Goal: Task Accomplishment & Management: Use online tool/utility

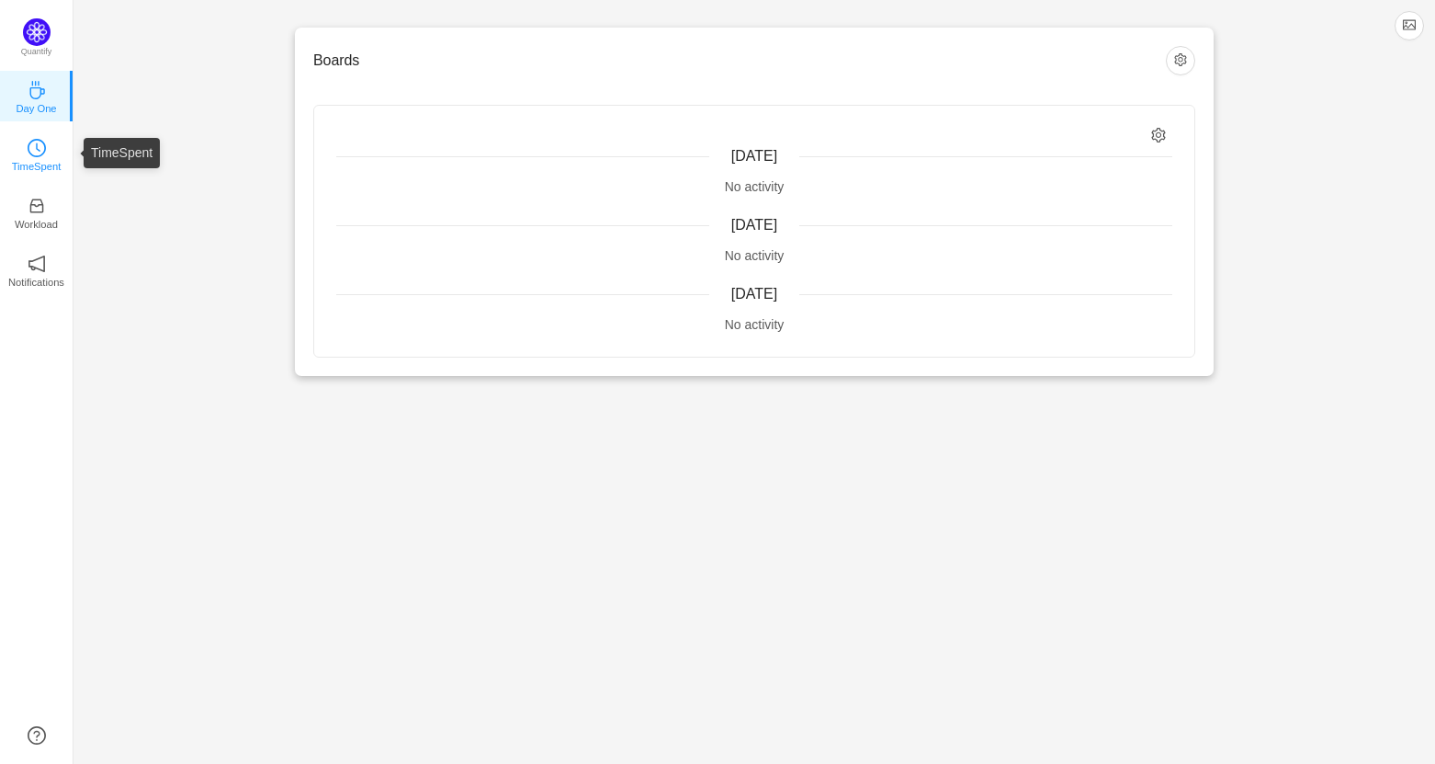
click at [46, 163] on link "TimeSpent" at bounding box center [37, 153] width 18 height 18
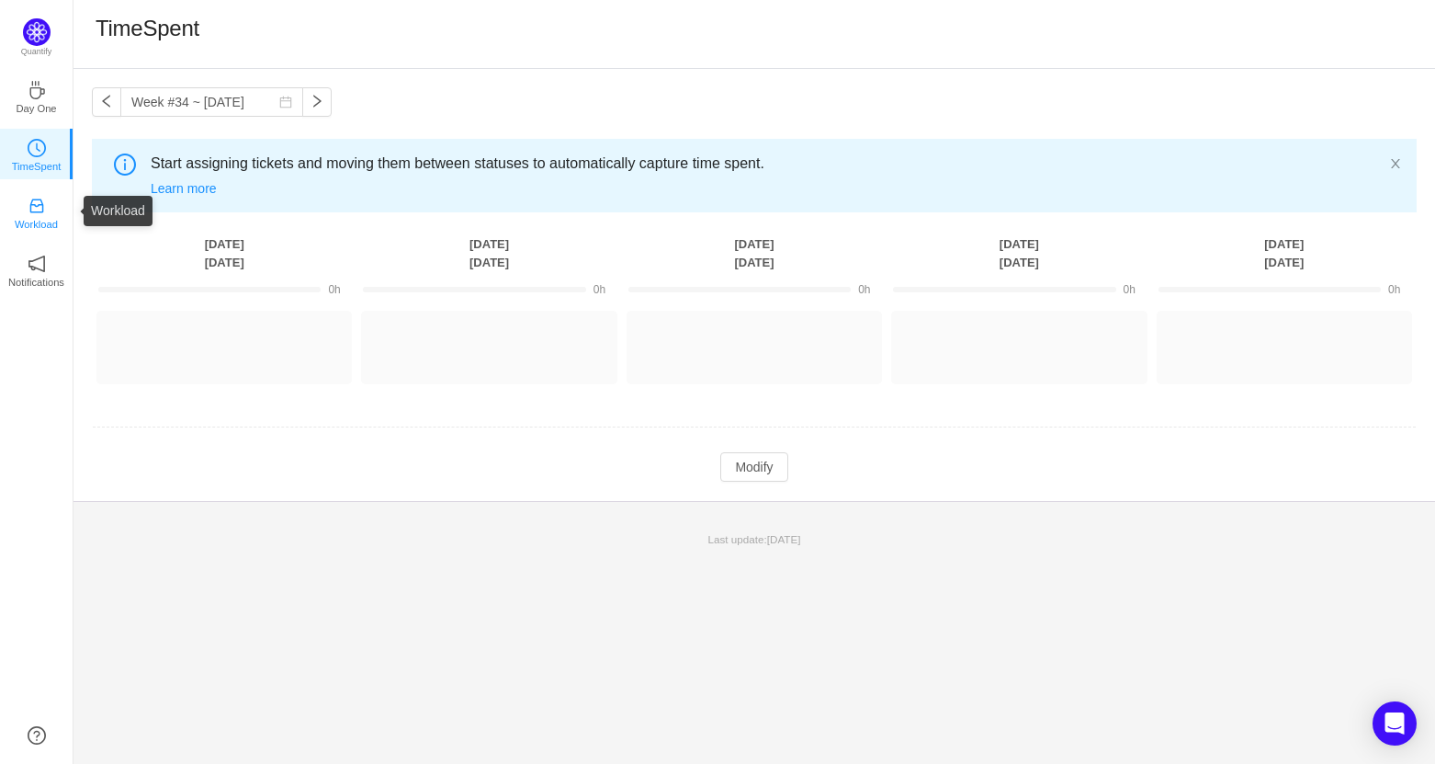
click at [29, 227] on p "Workload" at bounding box center [36, 224] width 43 height 17
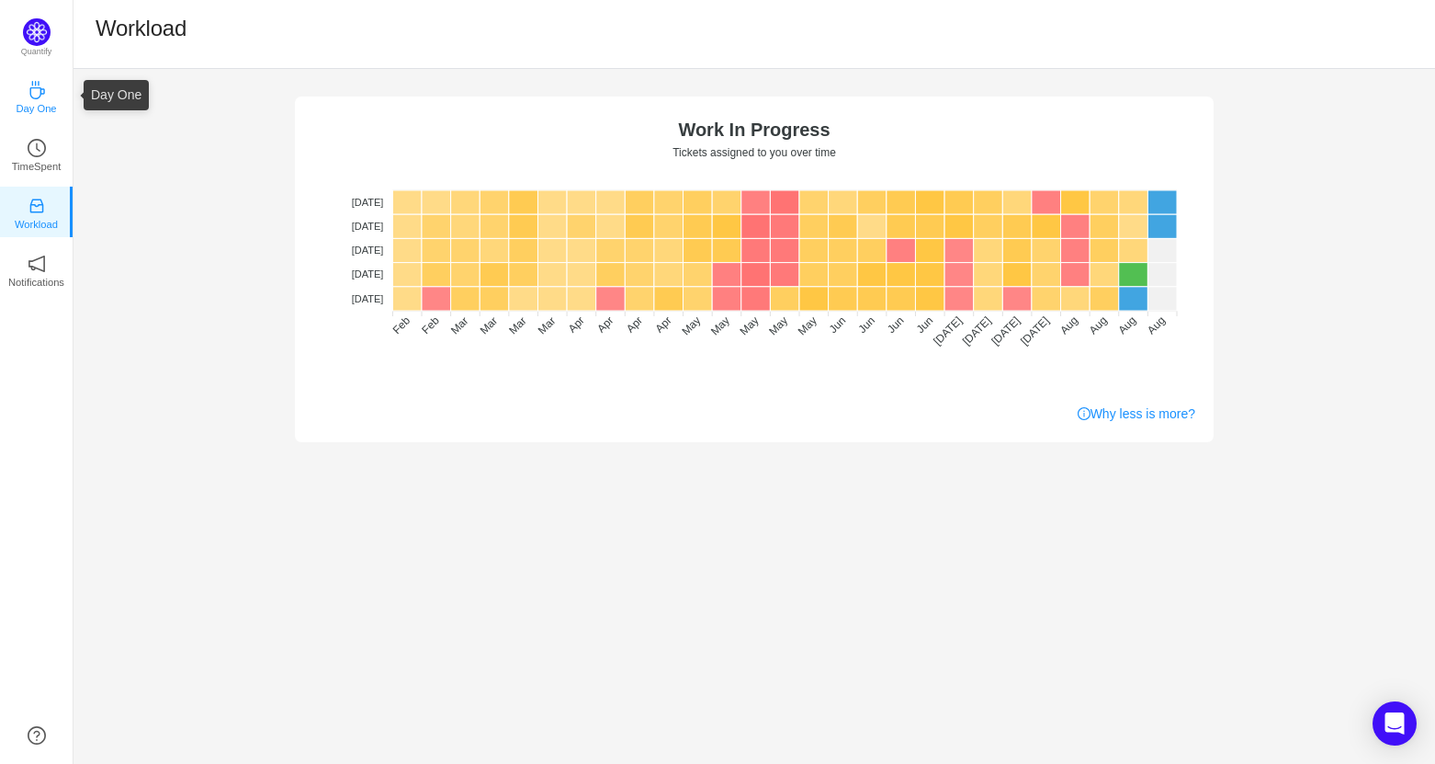
click at [48, 108] on p "Day One" at bounding box center [36, 108] width 40 height 17
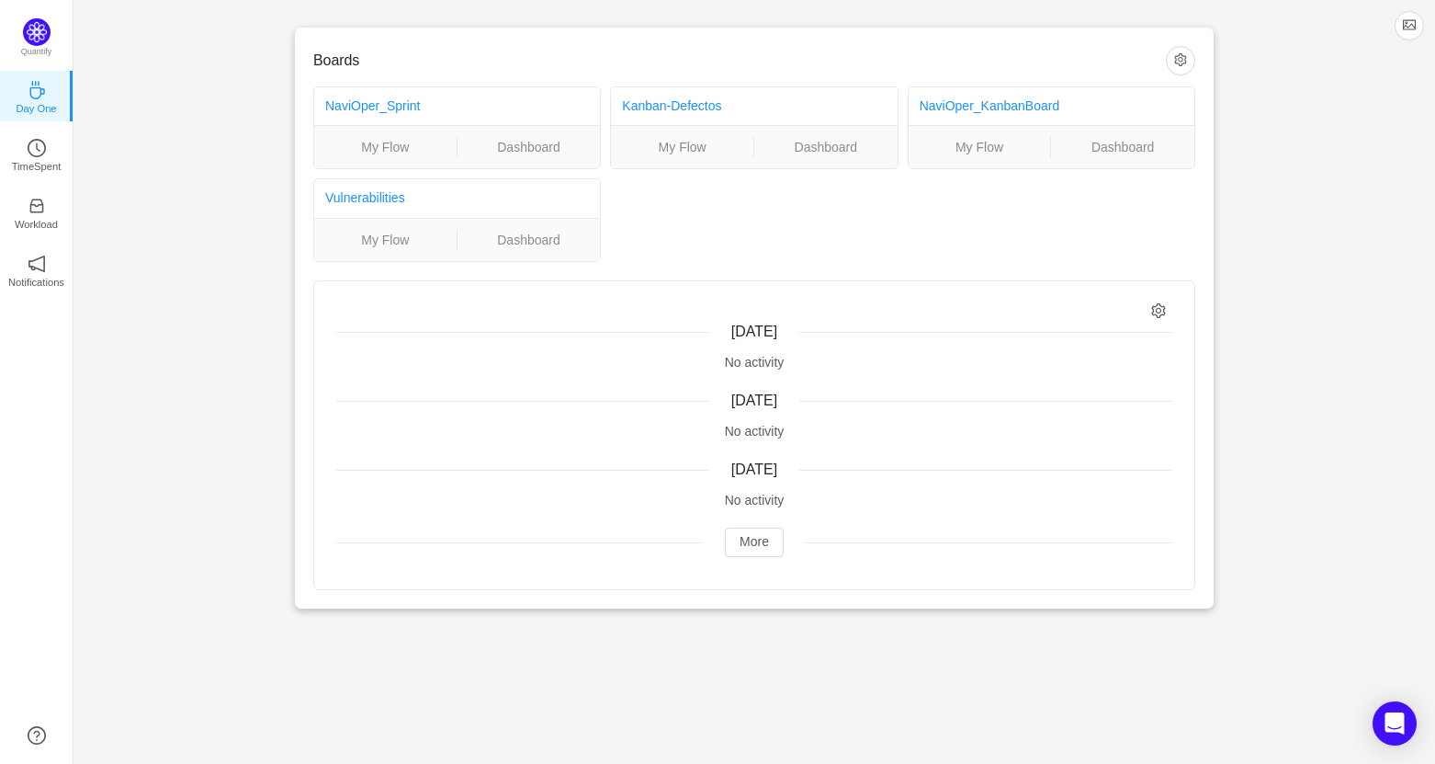
click at [34, 180] on ul "Day One TimeSpent Workload Notifications About" at bounding box center [36, 195] width 73 height 257
click at [40, 158] on p "TimeSpent" at bounding box center [37, 166] width 50 height 17
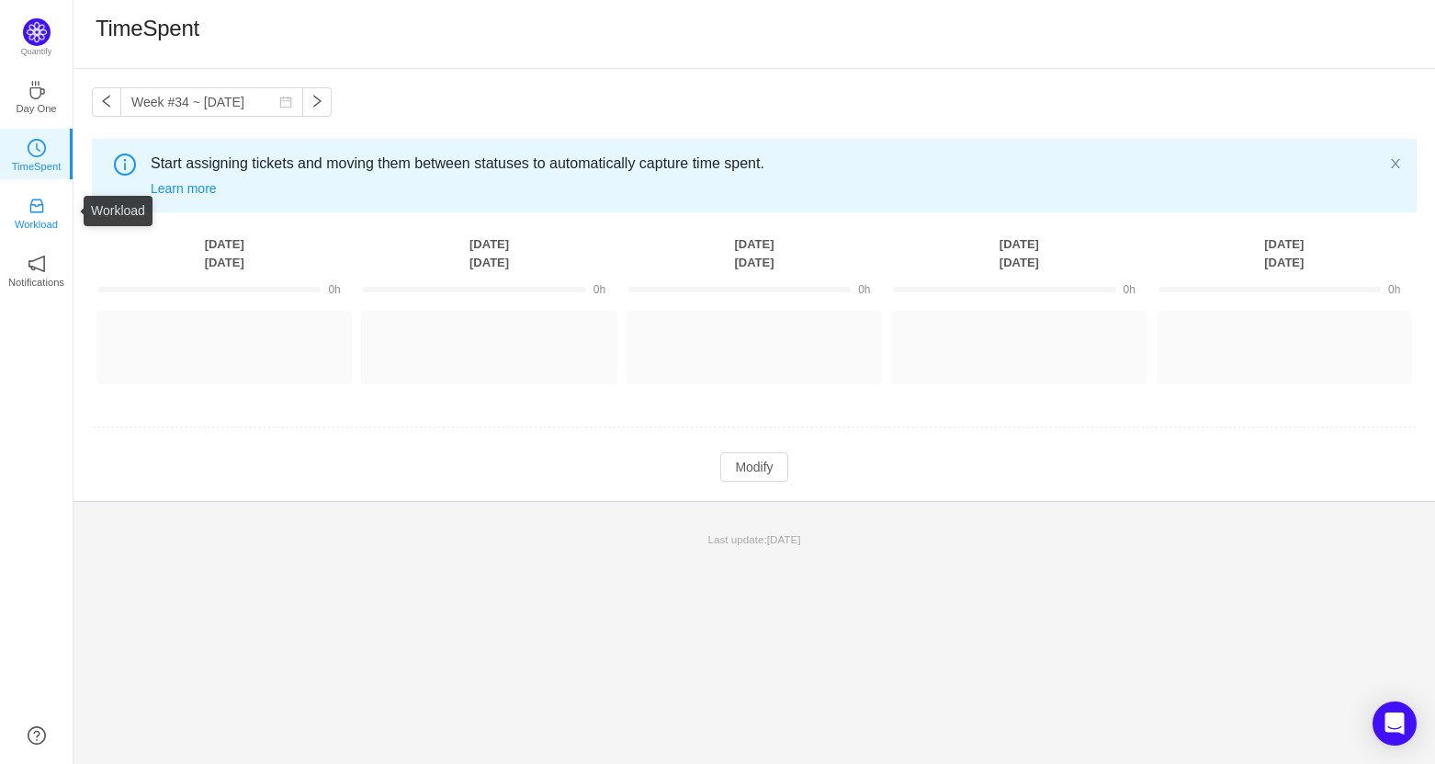
click at [38, 217] on p "Workload" at bounding box center [36, 224] width 43 height 17
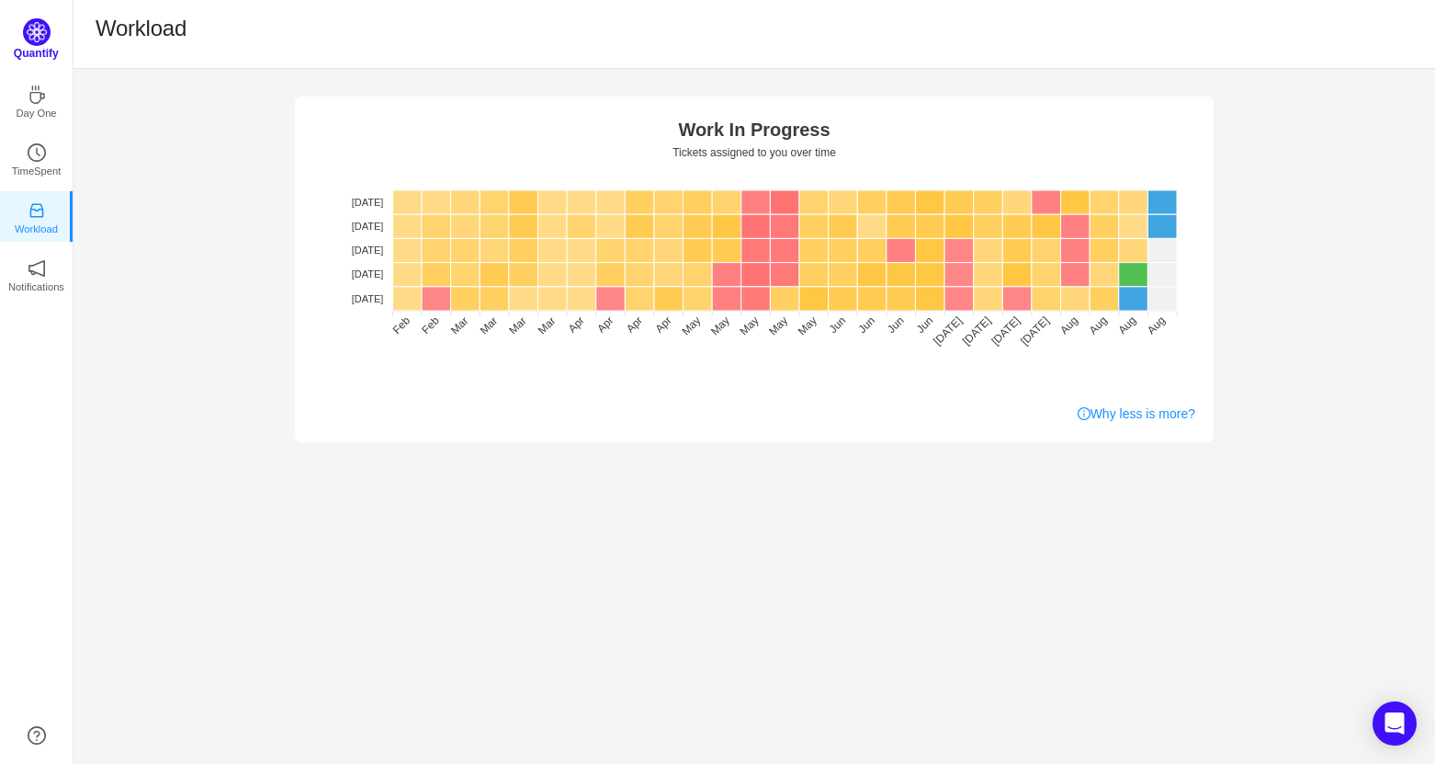
click at [43, 28] on img at bounding box center [37, 32] width 28 height 28
click at [29, 41] on img at bounding box center [37, 32] width 28 height 28
click at [28, 210] on icon "icon: inbox" at bounding box center [37, 206] width 18 height 18
